Goal: Task Accomplishment & Management: Manage account settings

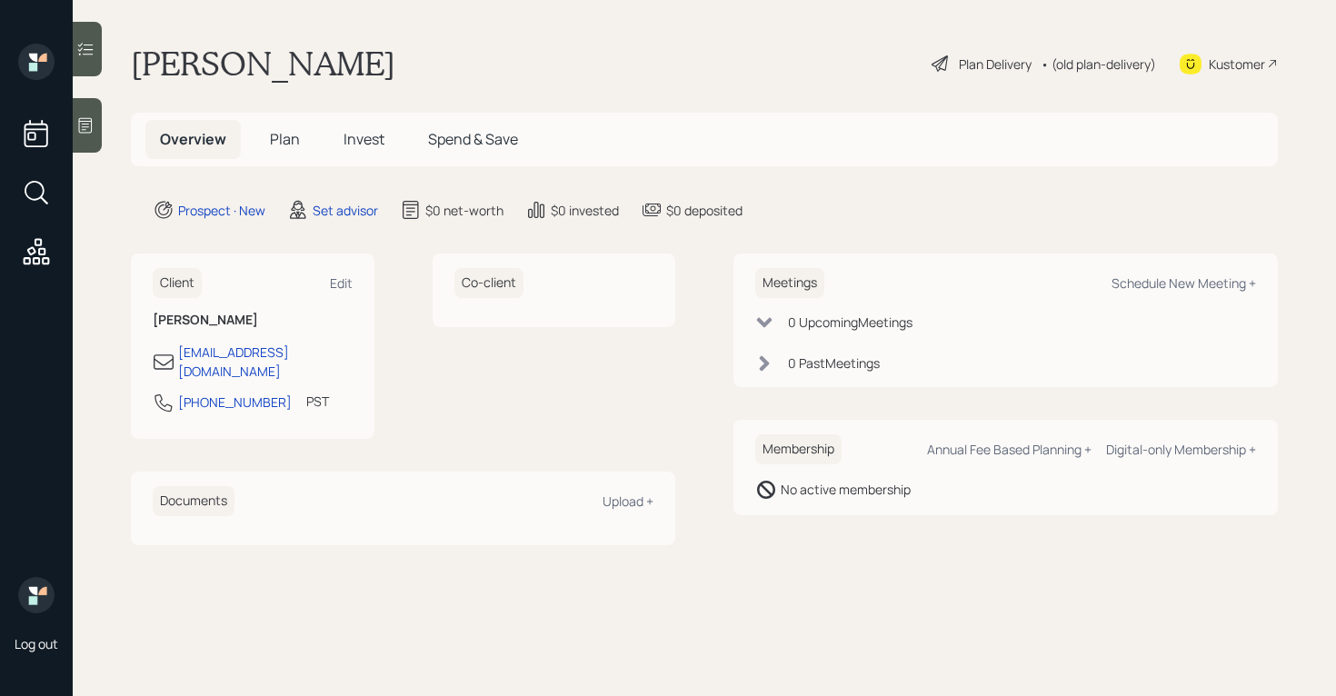
click at [83, 109] on div at bounding box center [87, 125] width 29 height 55
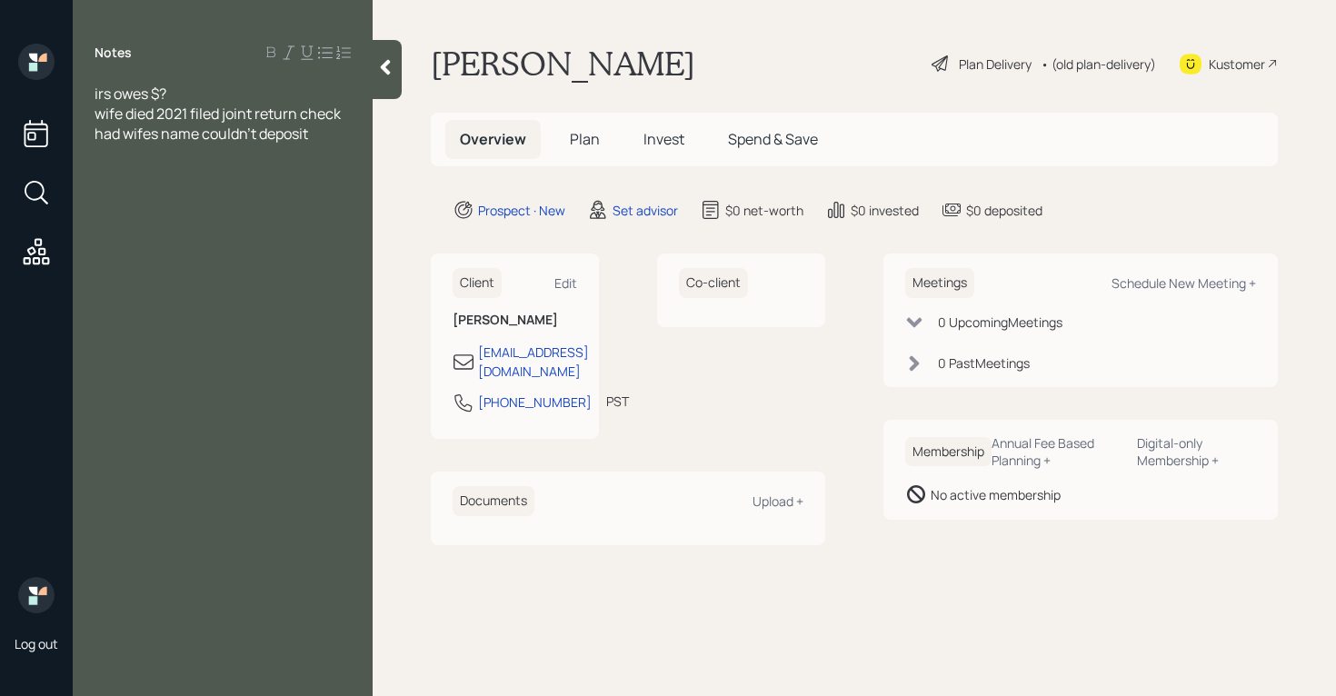
click at [99, 163] on div at bounding box center [223, 154] width 256 height 20
click at [184, 97] on div "irs owes $?" at bounding box center [223, 94] width 256 height 20
click at [132, 179] on div "Notes [PERSON_NAME] $ wife died 2021 filed joint return check had wife's name c…" at bounding box center [223, 359] width 300 height 631
click at [126, 158] on div at bounding box center [223, 154] width 256 height 20
click at [168, 171] on div "Notes [PERSON_NAME] $ wife died 2021 filed joint return check had wife's name c…" at bounding box center [223, 359] width 300 height 631
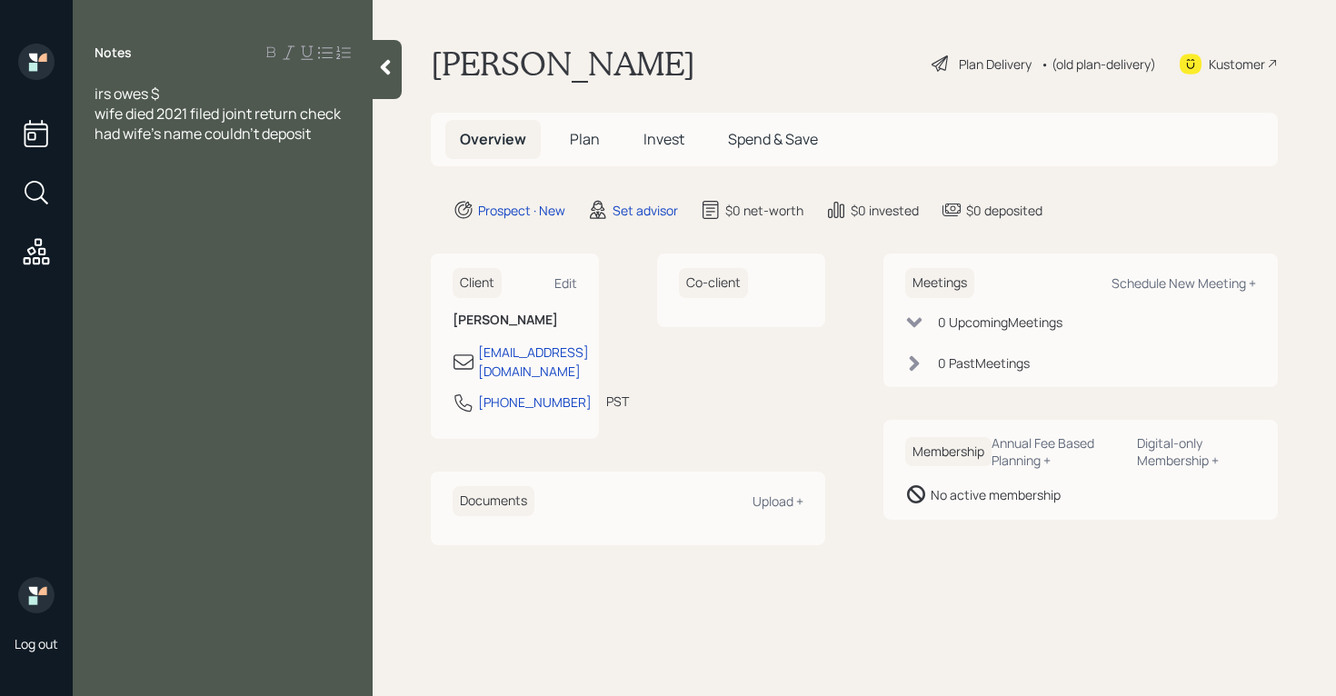
click at [329, 144] on div at bounding box center [223, 154] width 256 height 20
click at [249, 171] on div "mechanical engineer" at bounding box center [223, 174] width 256 height 20
click at [230, 155] on div "retired," at bounding box center [223, 154] width 256 height 20
click at [290, 172] on div "mechanical engineer" at bounding box center [223, 174] width 256 height 20
click at [191, 219] on div "investments" at bounding box center [223, 214] width 256 height 20
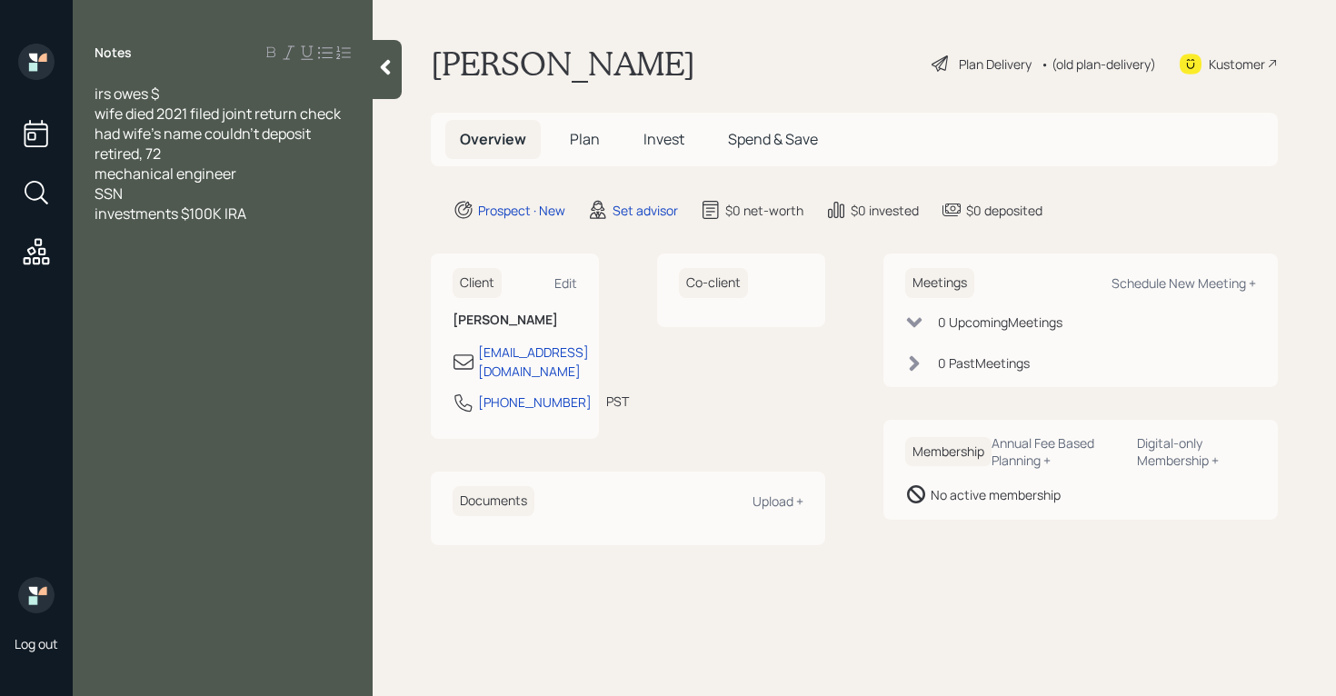
click at [143, 200] on div "SSN" at bounding box center [223, 194] width 256 height 20
click at [294, 224] on div "Notes [PERSON_NAME] $ wife died 2021 filed joint return check had wife's name c…" at bounding box center [223, 359] width 300 height 631
click at [298, 214] on div "investments $100K IRA" at bounding box center [223, 214] width 256 height 20
click at [279, 229] on div at bounding box center [223, 234] width 256 height 20
click at [278, 218] on div "investments $100K IRA" at bounding box center [223, 214] width 256 height 20
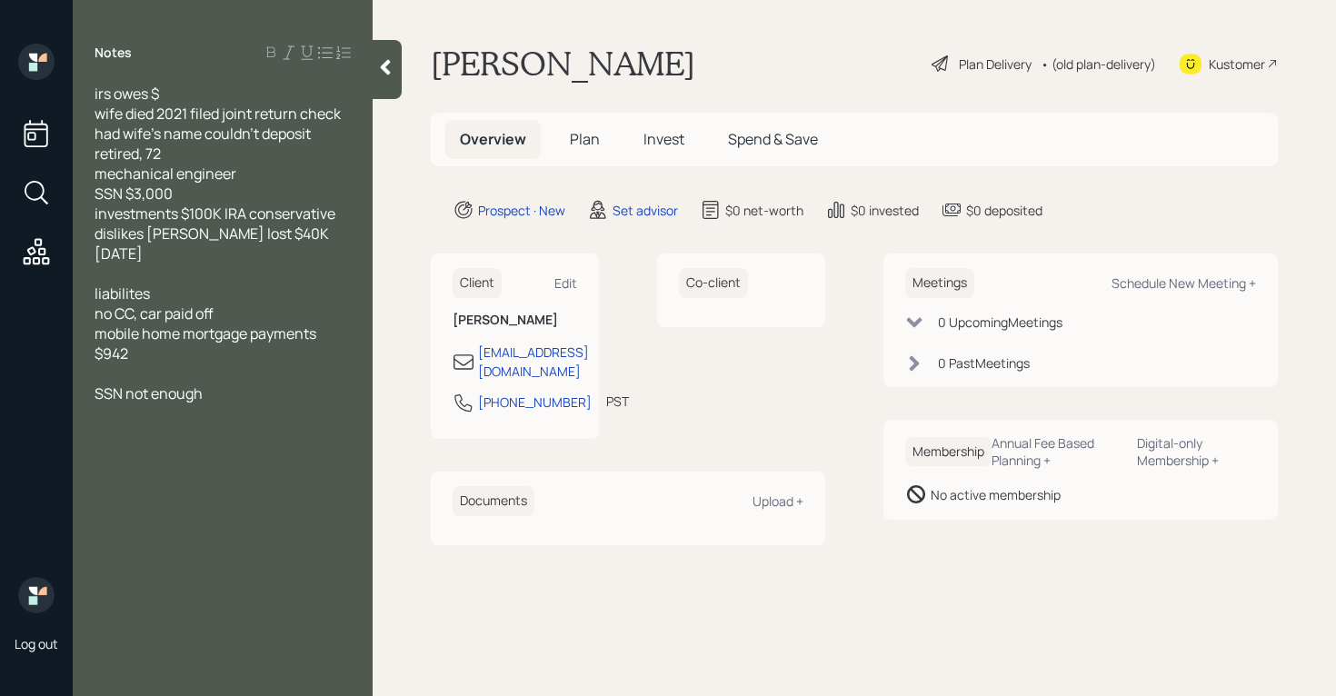
click at [368, 234] on div "[PERSON_NAME] $ wife died 2021 filed joint return check had wife's name couldn'…" at bounding box center [223, 264] width 300 height 360
click at [352, 234] on div "[PERSON_NAME] $ wife died 2021 filed joint return check had wife's name couldn'…" at bounding box center [223, 264] width 300 height 360
click at [343, 235] on div "dislikes [PERSON_NAME] lost $40K [DATE]" at bounding box center [223, 244] width 256 height 40
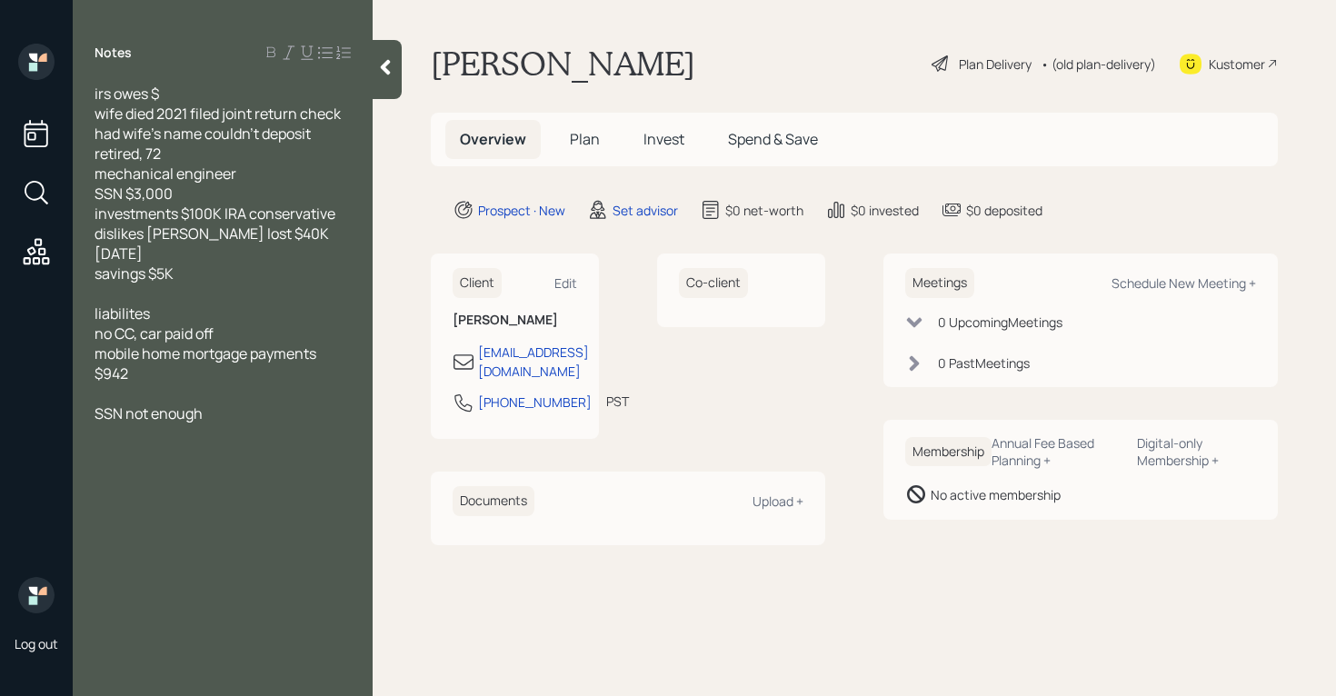
click at [257, 403] on div "SSN not enough" at bounding box center [223, 413] width 256 height 20
click at [1235, 286] on div "Schedule New Meeting +" at bounding box center [1183, 282] width 144 height 17
select select "round-[PERSON_NAME]"
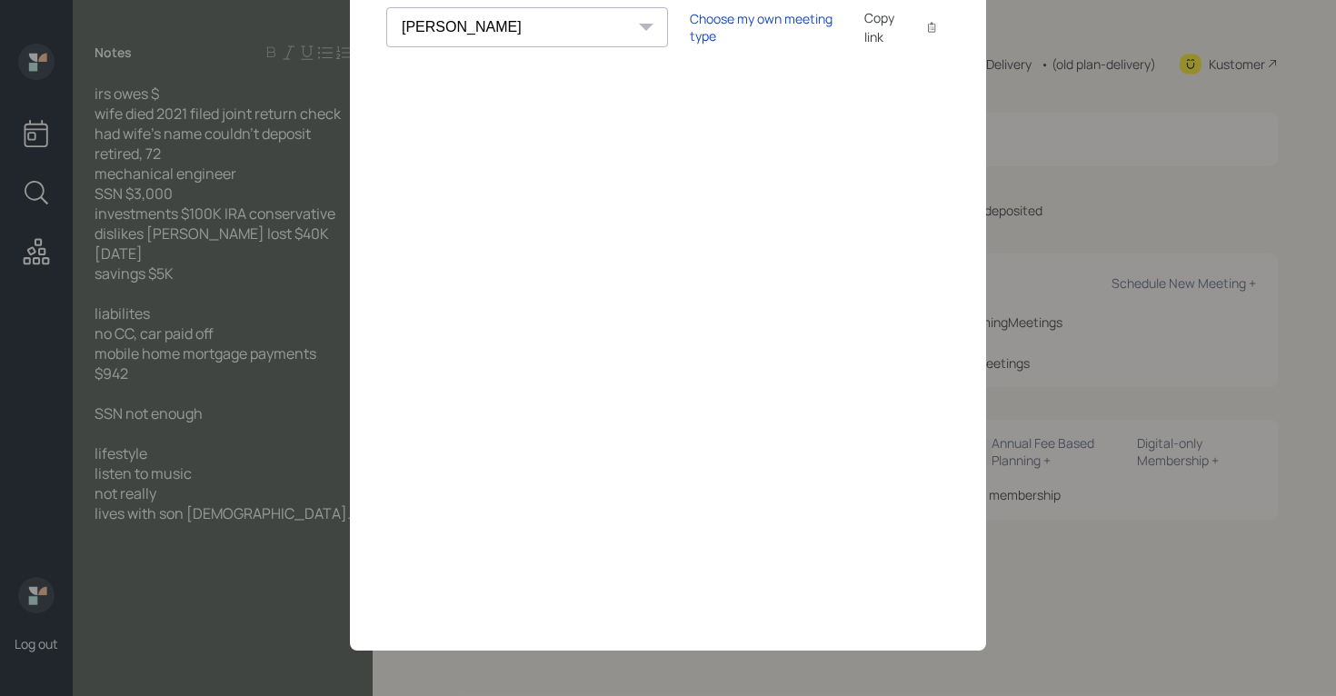
scroll to position [85, 0]
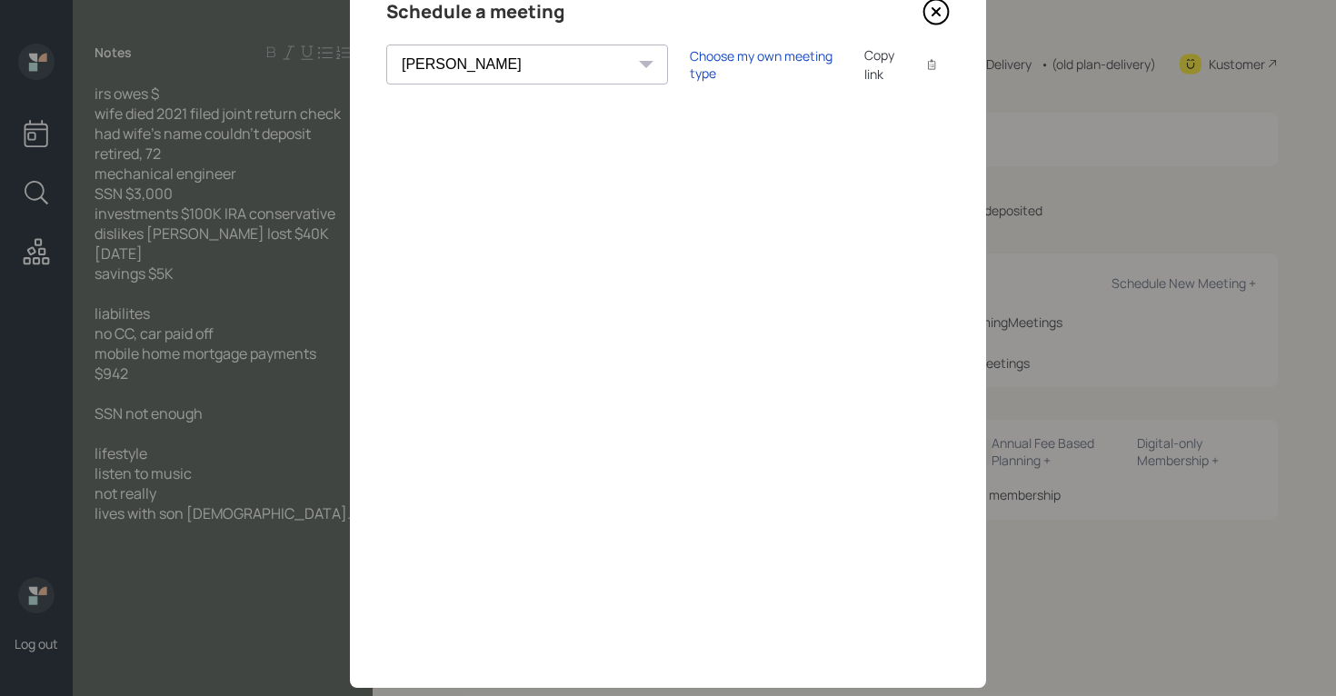
click at [927, 16] on icon at bounding box center [935, 11] width 27 height 27
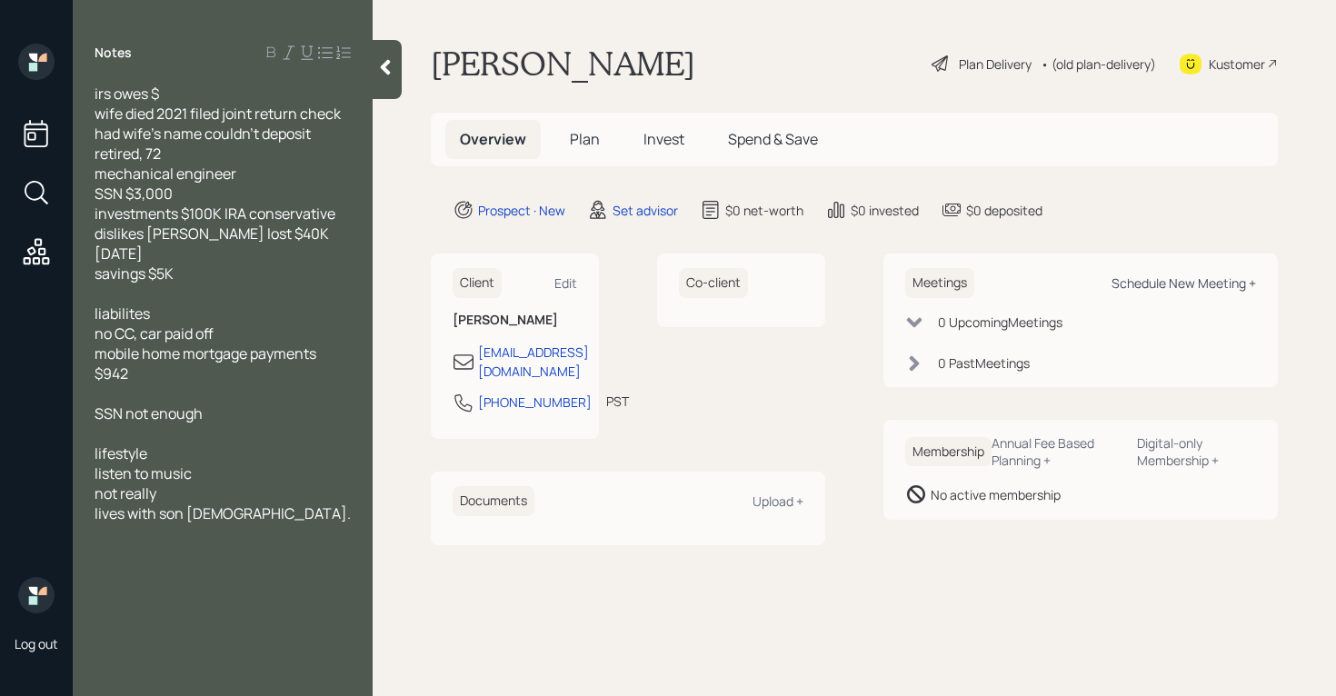
click at [1229, 282] on div "Schedule New Meeting +" at bounding box center [1183, 282] width 144 height 17
select select "round-[PERSON_NAME]"
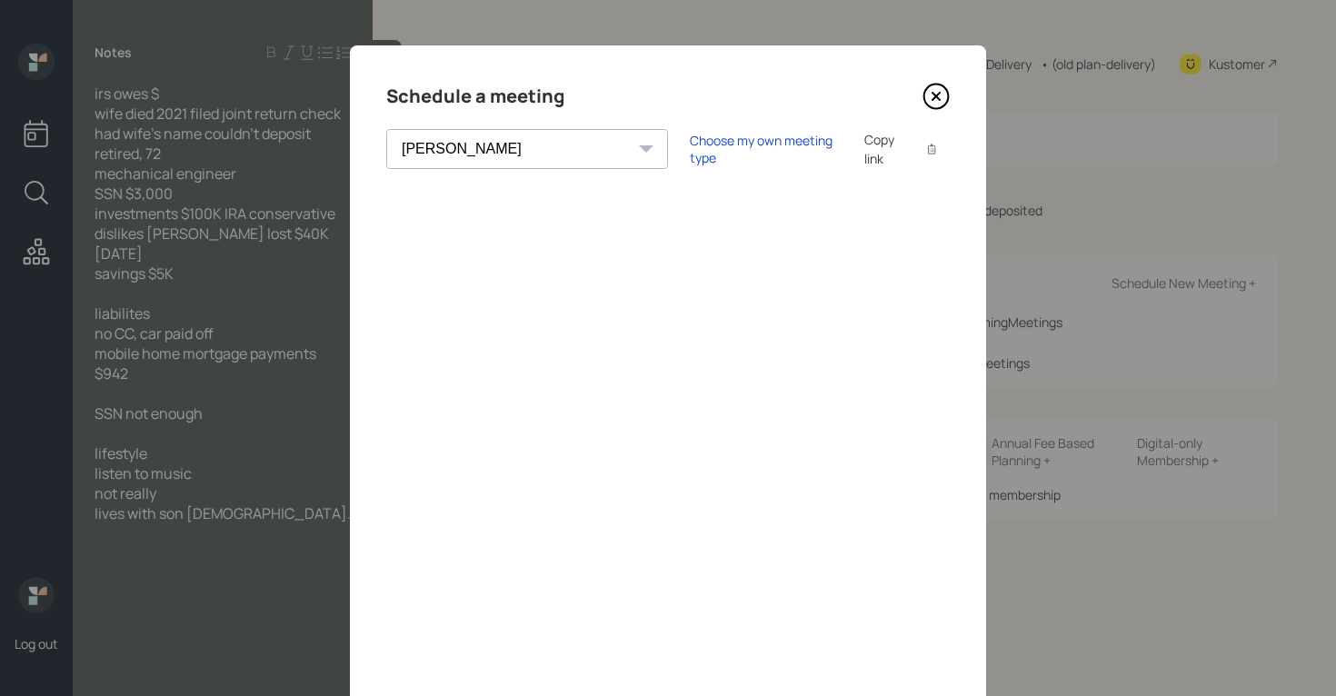
click at [933, 92] on icon at bounding box center [935, 96] width 27 height 27
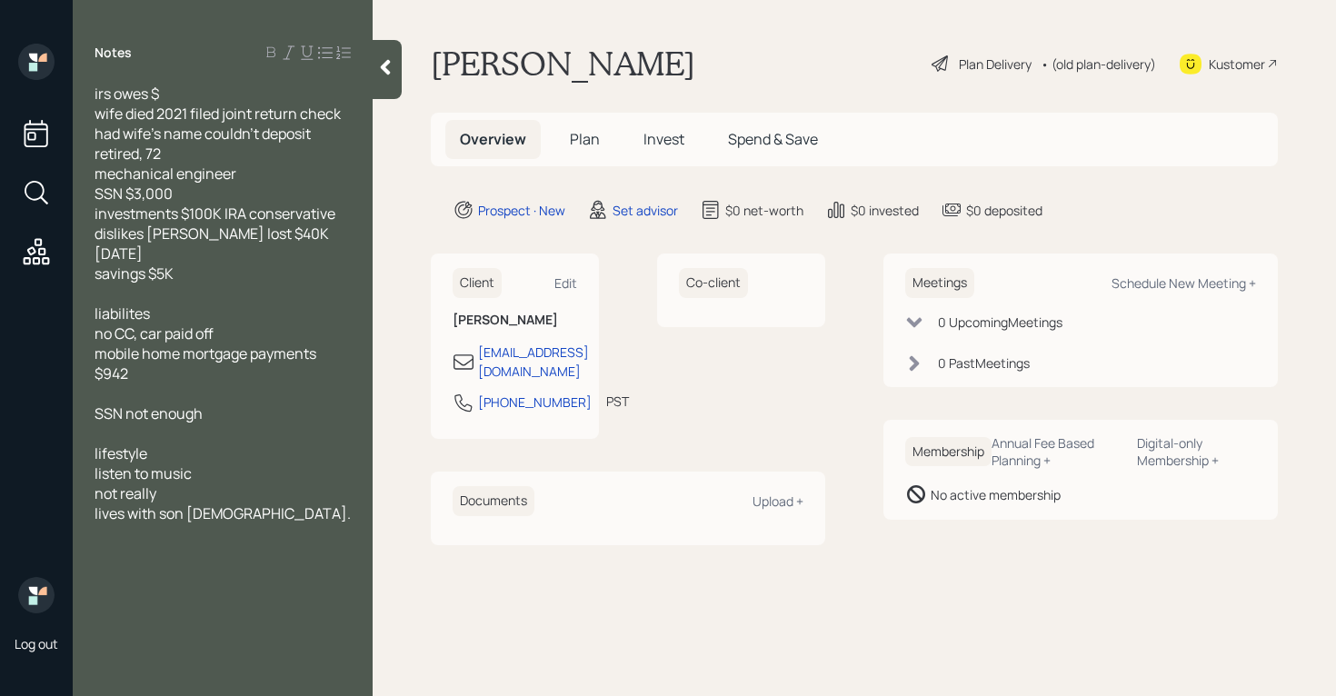
click at [85, 90] on div "[PERSON_NAME] $ wife died 2021 filed joint return check had wife's name couldn'…" at bounding box center [223, 324] width 300 height 480
click at [91, 92] on div "[PERSON_NAME] $ wife died 2021 filed joint return check had wife's name couldn'…" at bounding box center [223, 324] width 300 height 480
click at [120, 71] on div "Notes irs owes $ wife died 2021 filed joint return check had wife's name couldn…" at bounding box center [223, 359] width 300 height 631
click at [118, 74] on div "Notes irs owes $ wife died 2021 filed joint return check had wife's name couldn…" at bounding box center [223, 359] width 300 height 631
click at [95, 84] on span "irs owes $" at bounding box center [127, 94] width 65 height 20
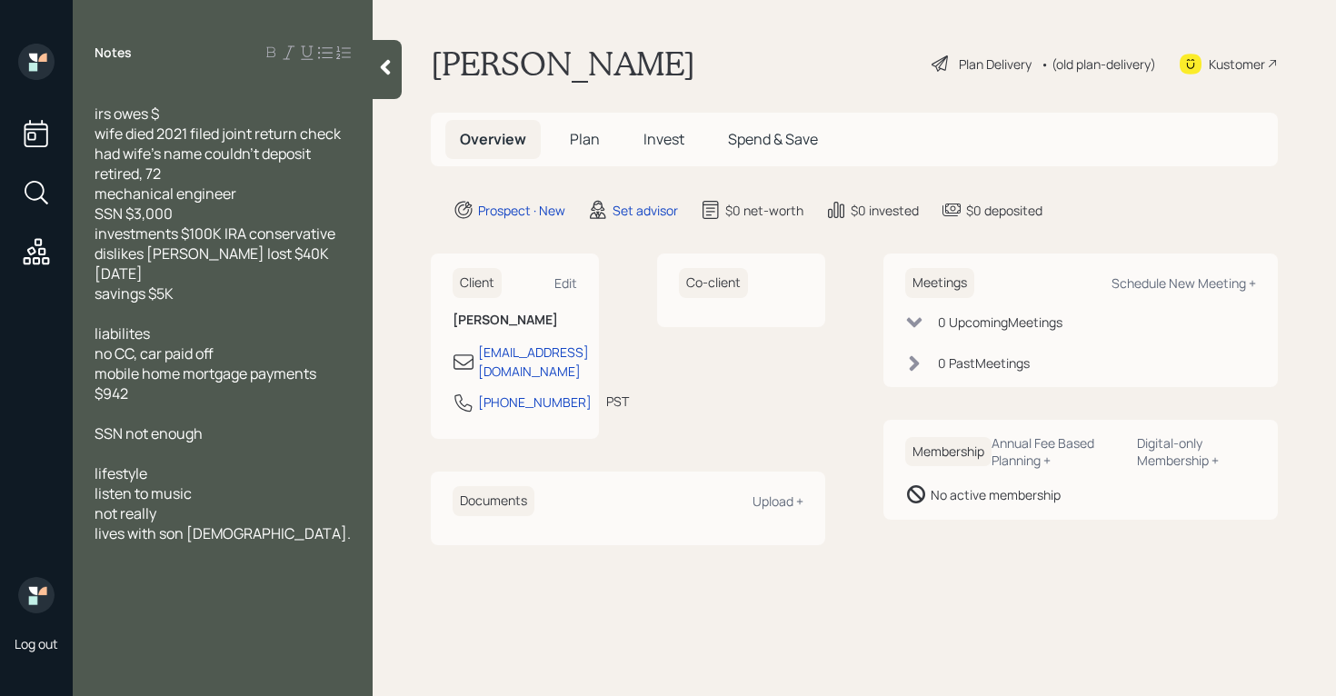
click at [173, 90] on div at bounding box center [223, 94] width 256 height 20
click at [194, 118] on div "irs owes $" at bounding box center [223, 114] width 256 height 20
click at [97, 134] on span "wife died 2021 filed joint return check had wife's name couldn't deposit" at bounding box center [219, 144] width 249 height 40
click at [98, 190] on span "mechanical engineer" at bounding box center [166, 194] width 142 height 20
click at [250, 221] on div "SSN $3,000" at bounding box center [223, 214] width 256 height 20
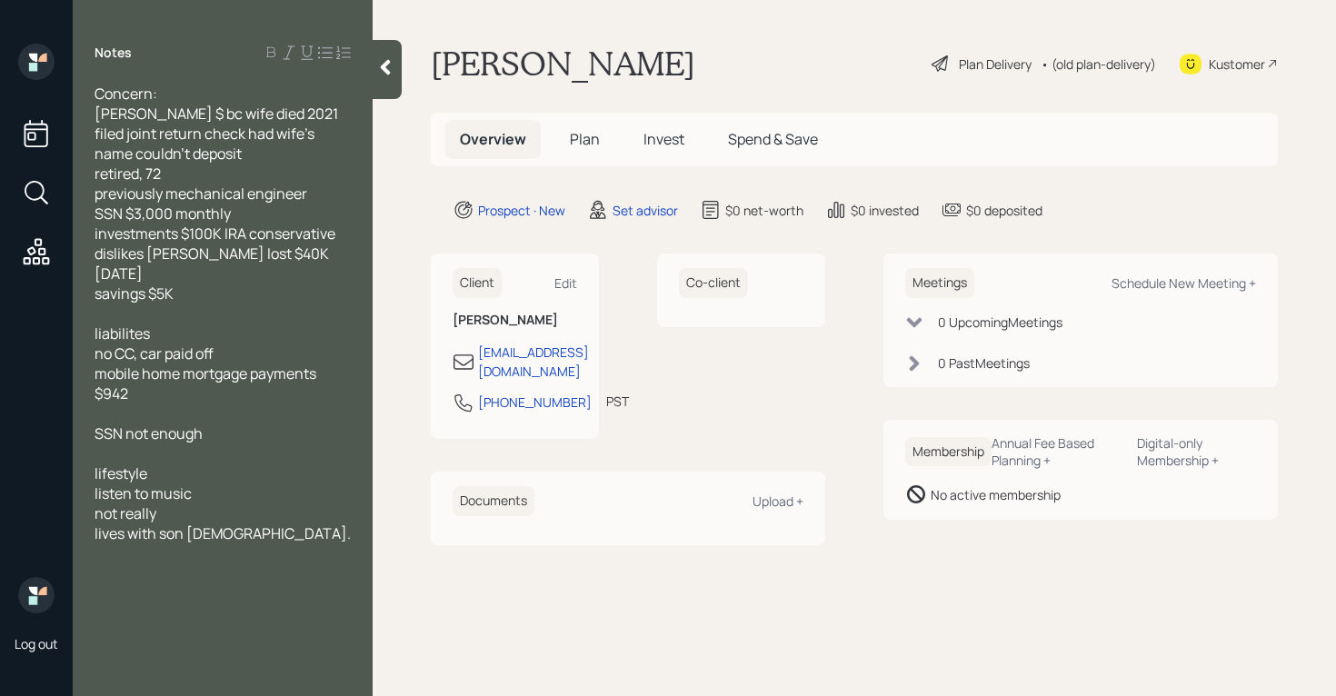
click at [348, 236] on div "investments $100K IRA conservative" at bounding box center [223, 234] width 256 height 20
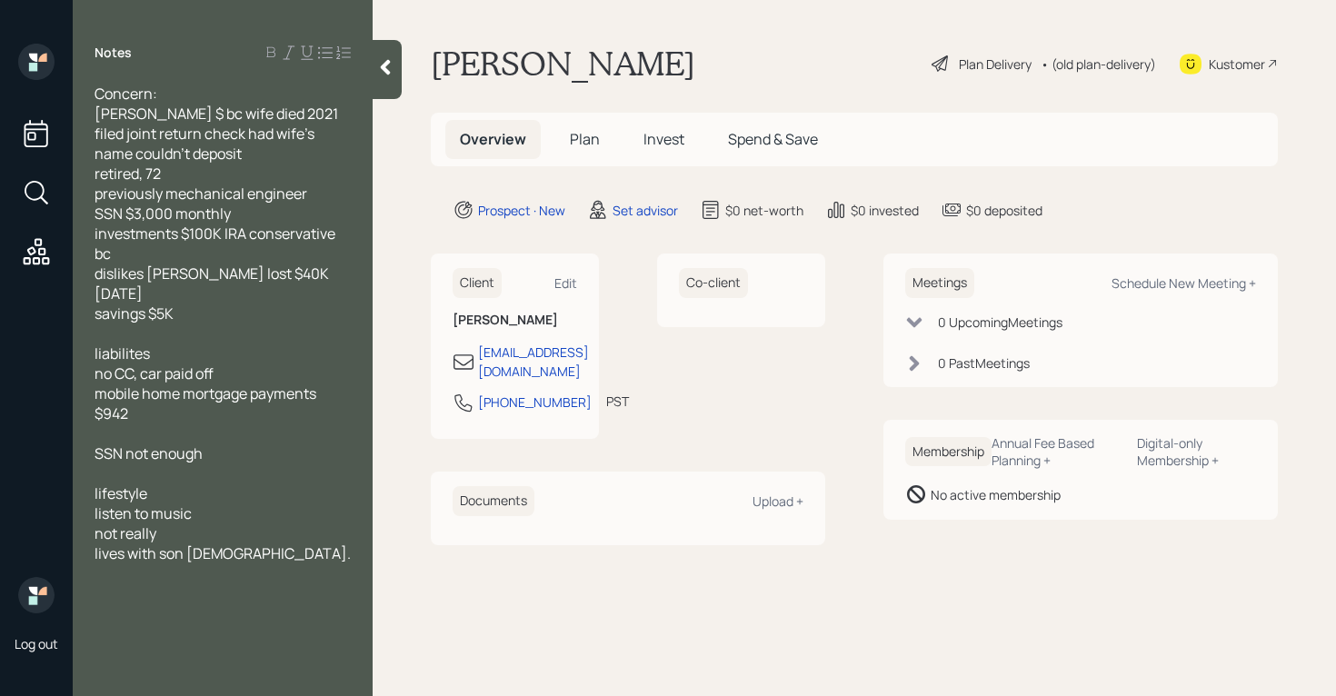
click at [95, 275] on span "dislikes [PERSON_NAME] lost $40K [DATE]" at bounding box center [213, 284] width 237 height 40
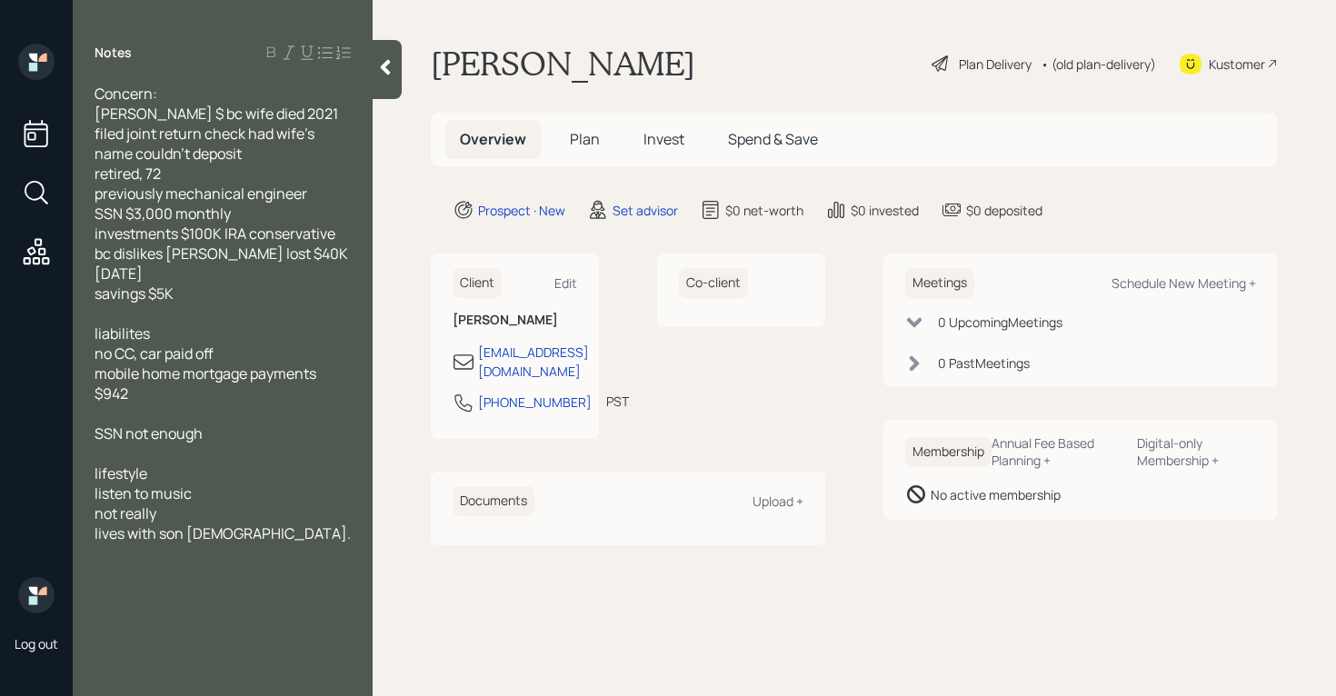
click at [212, 260] on span "investments $100K IRA conservative bc dislikes [PERSON_NAME] lost $40K [DATE]" at bounding box center [223, 254] width 256 height 60
click at [136, 273] on div "investments $100K IRA conservative bc dislikes [PERSON_NAME] and lost $40K [DAT…" at bounding box center [223, 254] width 256 height 60
click at [89, 294] on div "Concern: irs owes $ bc wife died 2021 filed joint return check had wife's name …" at bounding box center [223, 334] width 300 height 500
click at [94, 296] on div "Concern: irs owes $ bc wife died 2021 filed joint return check had wife's name …" at bounding box center [223, 334] width 300 height 500
click at [98, 297] on span "savings $5K" at bounding box center [134, 294] width 79 height 20
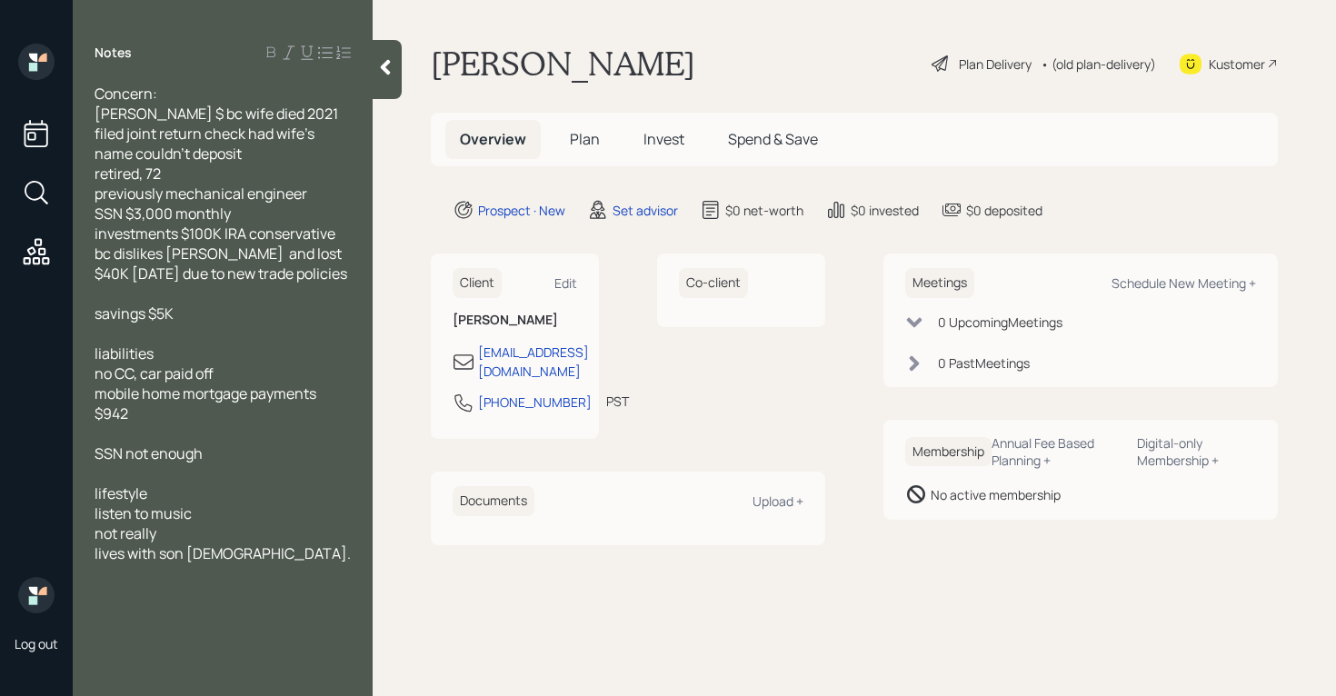
click at [196, 416] on div "mobile home mortgage payments $942" at bounding box center [223, 403] width 256 height 40
click at [95, 414] on span "mobile home mortgage payments $942" at bounding box center [207, 403] width 224 height 40
click at [159, 423] on div at bounding box center [223, 433] width 256 height 20
click at [345, 396] on div "mobile home mortgage payments $942" at bounding box center [223, 403] width 256 height 40
click at [239, 409] on div "mobile home mortgage payments are $942" at bounding box center [223, 403] width 256 height 40
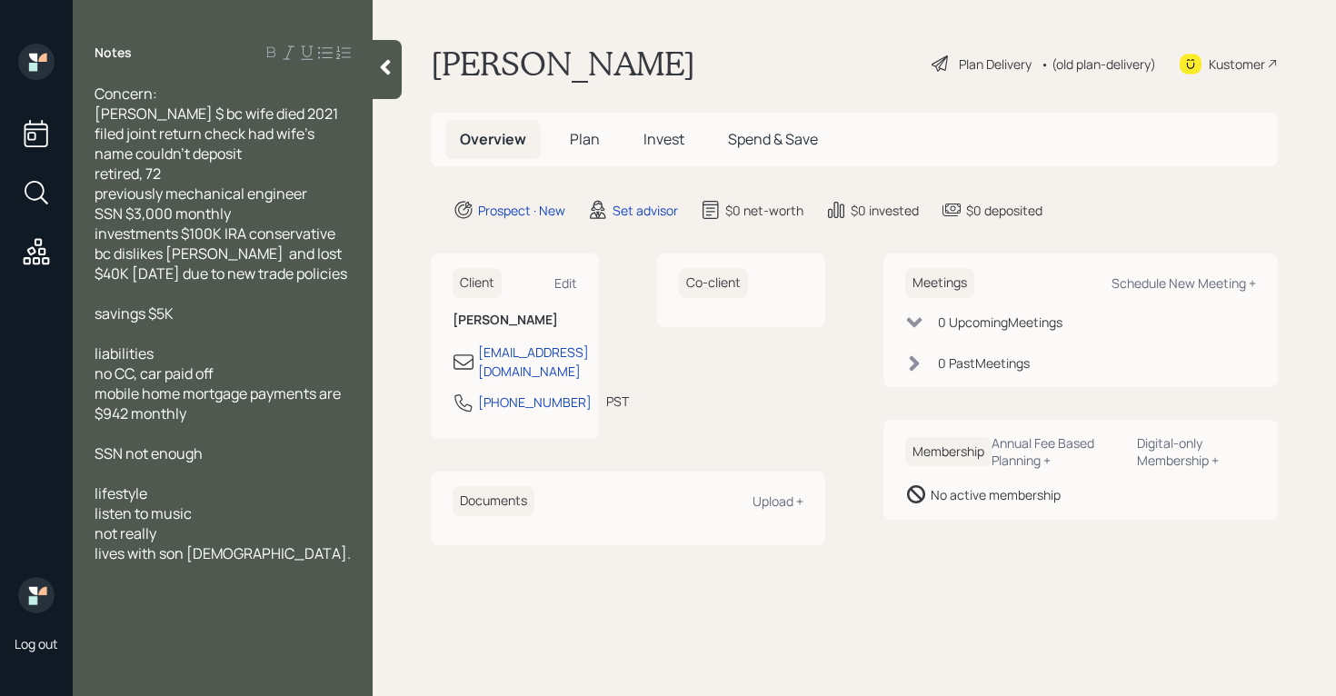
click at [97, 455] on span "SSN not enough" at bounding box center [149, 453] width 108 height 20
click at [198, 452] on span "feels that SSN not enough" at bounding box center [182, 453] width 174 height 20
click at [132, 515] on span "listen to music" at bounding box center [143, 513] width 97 height 20
drag, startPoint x: 160, startPoint y: 534, endPoint x: 0, endPoint y: 522, distance: 160.4
click at [0, 521] on div "Log out Notes Concern: irs owes $ bc wife died 2021 filed joint return check ha…" at bounding box center [668, 348] width 1336 height 696
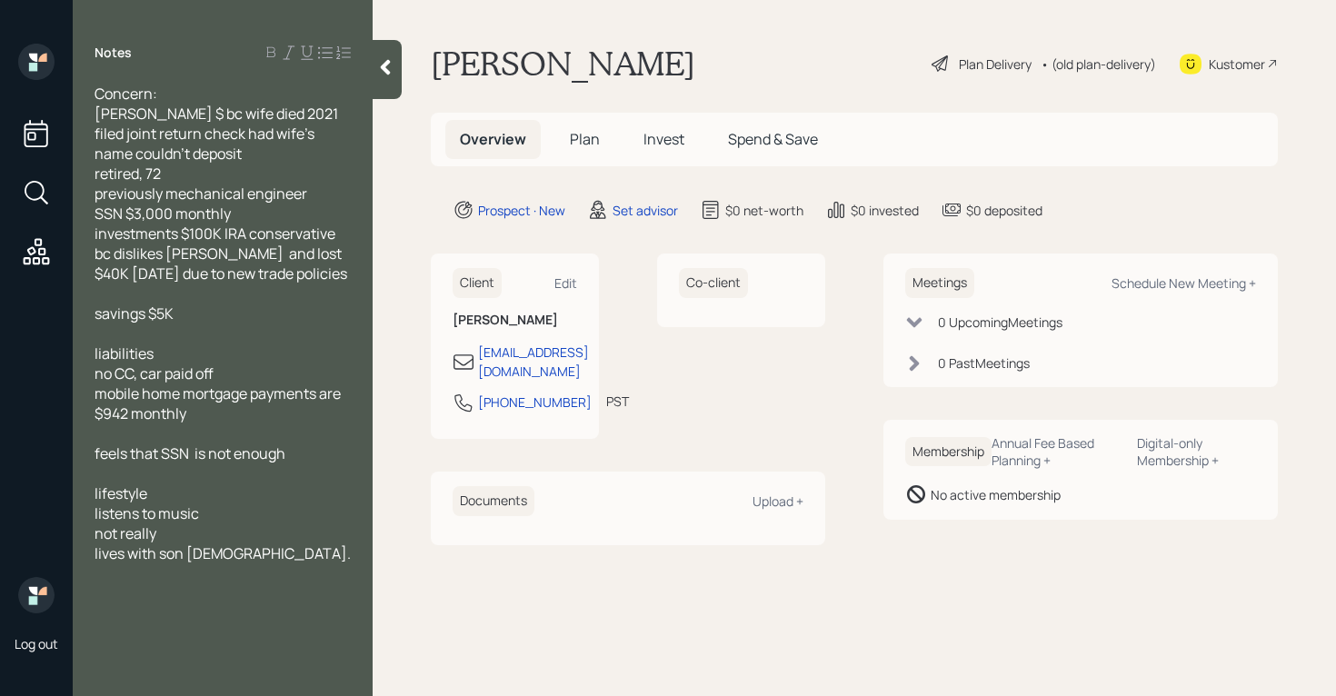
click at [188, 586] on div at bounding box center [223, 593] width 256 height 20
drag, startPoint x: 169, startPoint y: 532, endPoint x: 84, endPoint y: 531, distance: 85.4
click at [85, 531] on div "Concern: irs owes $ bc wife died 2021 filed joint return check had wife's name …" at bounding box center [223, 344] width 300 height 520
click at [253, 542] on div "lives with son [DEMOGRAPHIC_DATA]." at bounding box center [223, 533] width 256 height 20
